Goal: Information Seeking & Learning: Learn about a topic

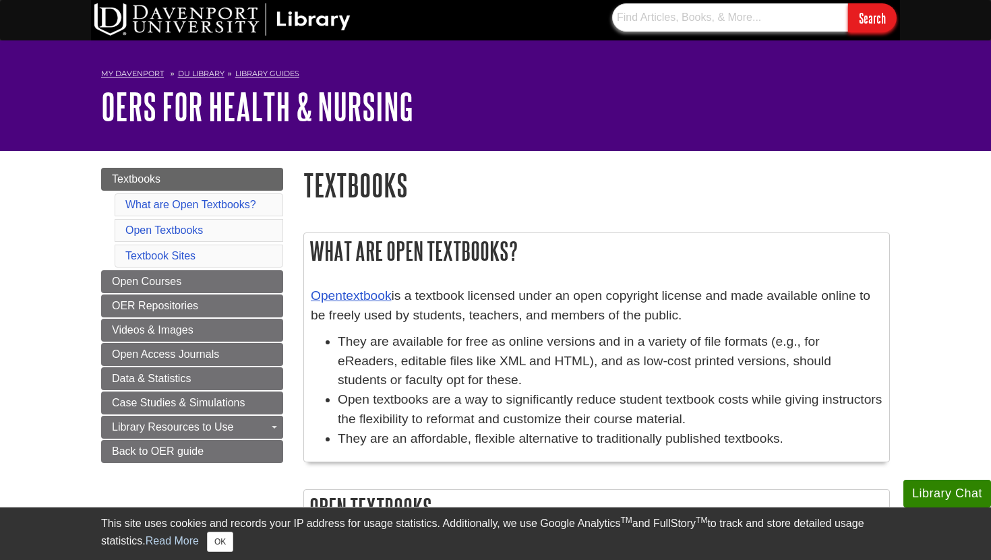
click at [680, 22] on input "text" at bounding box center [730, 17] width 236 height 28
click at [646, 12] on input "text" at bounding box center [730, 17] width 236 height 28
click at [746, 20] on input "text" at bounding box center [730, 17] width 236 height 28
type input "introduction to us healthcare system"
click at [848, 3] on input "Search" at bounding box center [872, 17] width 49 height 29
